Goal: Check status

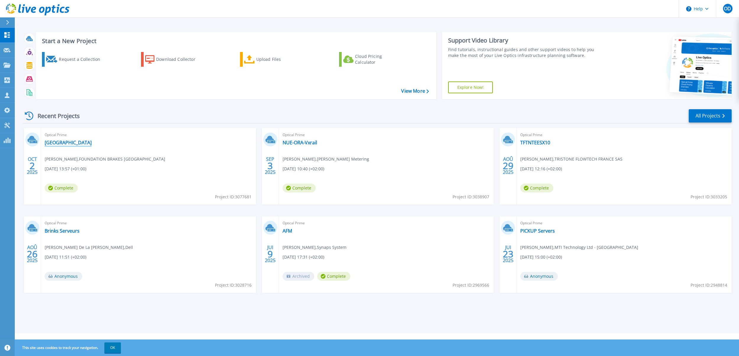
click at [59, 142] on link "[GEOGRAPHIC_DATA]" at bounding box center [68, 143] width 47 height 6
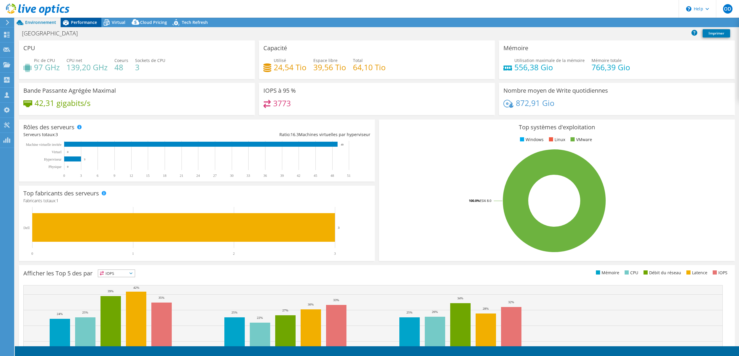
click at [89, 24] on span "Performance" at bounding box center [84, 23] width 26 height 6
select select "USD"
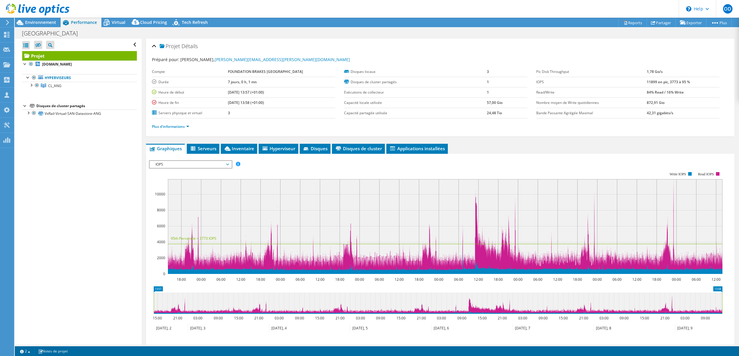
click at [178, 165] on span "IOPS" at bounding box center [191, 164] width 76 height 7
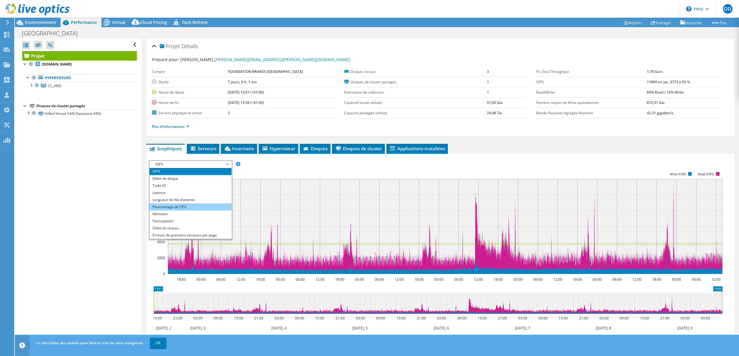
click at [181, 207] on li "Pourcentage de CPU" at bounding box center [191, 207] width 82 height 7
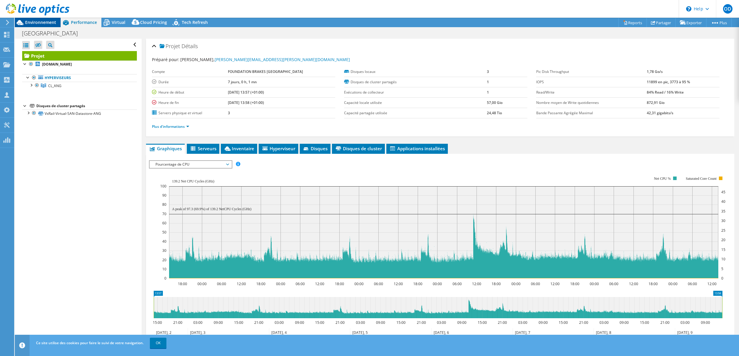
click at [35, 21] on span "Environnement" at bounding box center [40, 23] width 31 height 6
